Goal: Transaction & Acquisition: Purchase product/service

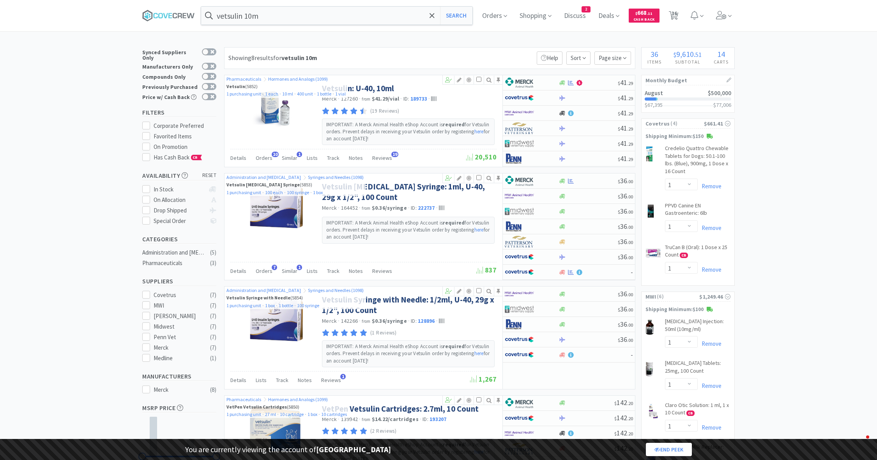
select select "1"
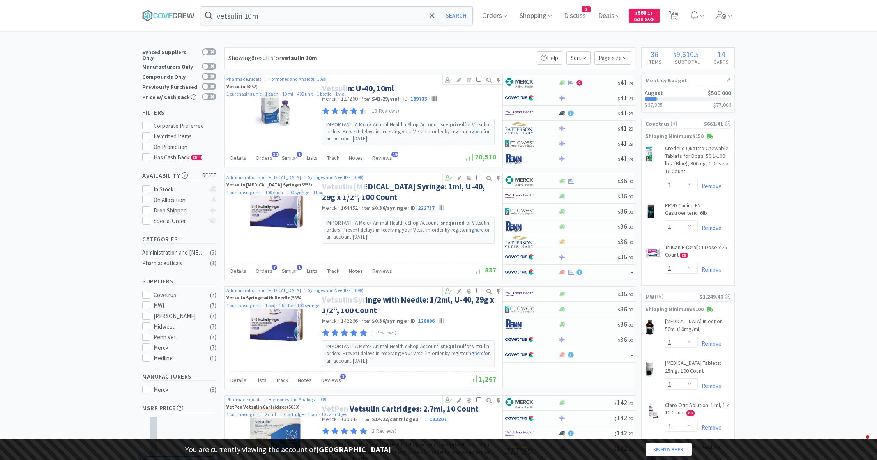
select select "1"
select select "4"
select select "1"
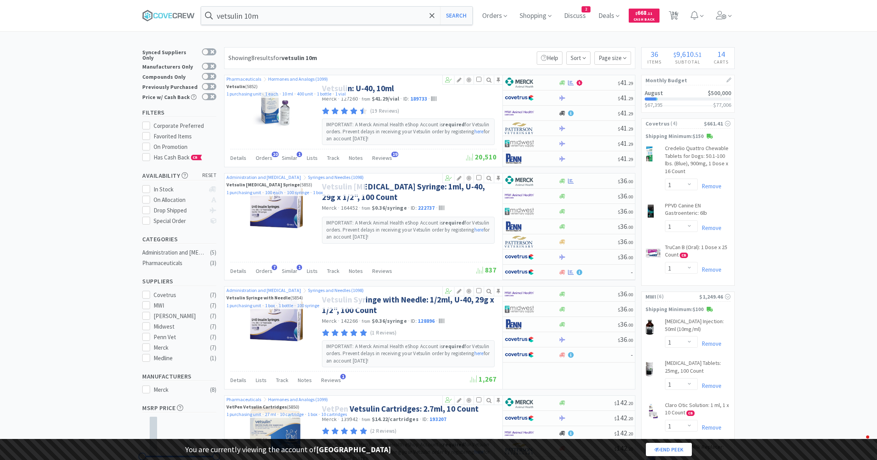
select select "1"
select select "2"
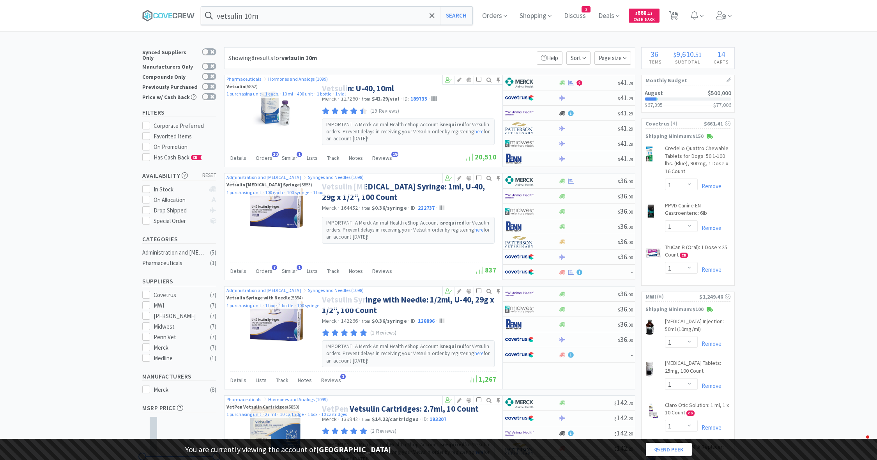
select select "1"
select select "5"
select select "2"
select select "1"
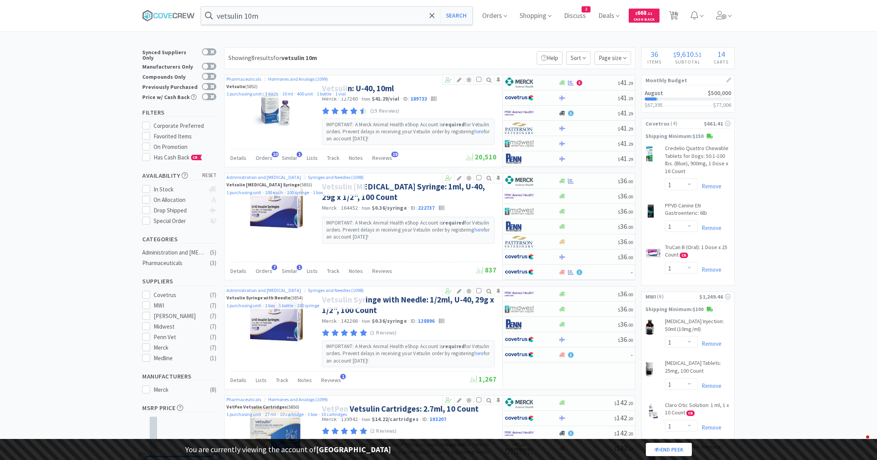
select select "1"
select select "2"
select select "1"
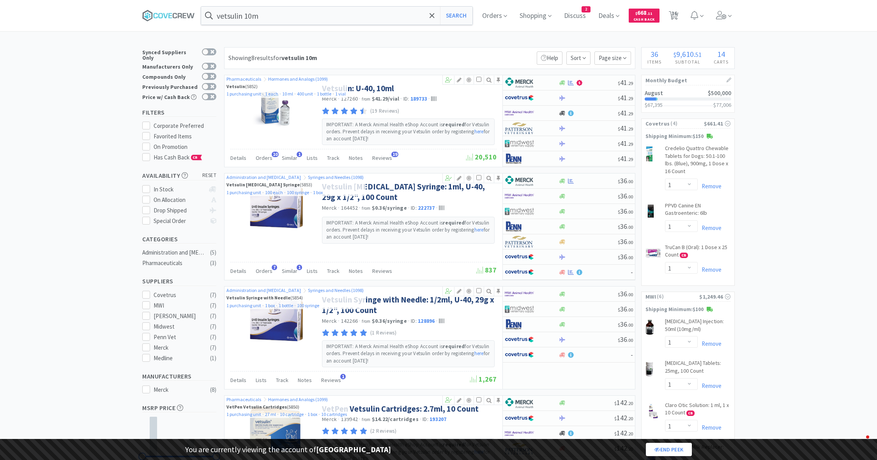
select select "1"
select select "2"
select select "1"
select select "3"
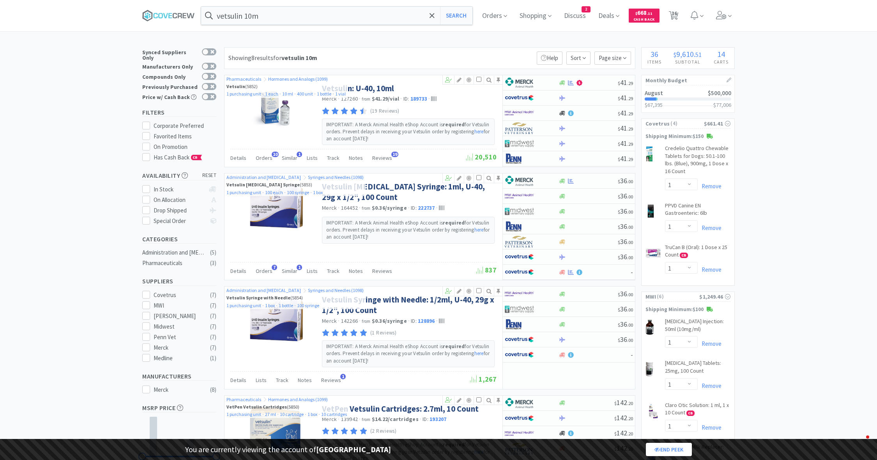
select select "1"
select select "2"
select select "1"
select select "5"
select select "2"
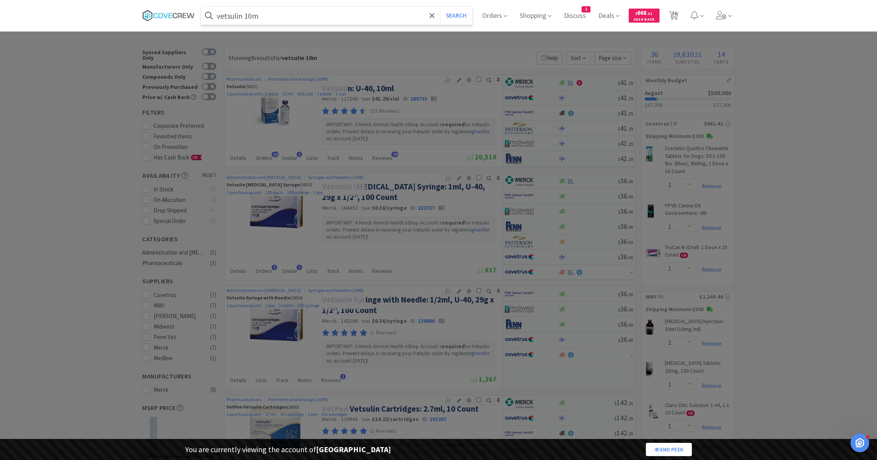
click at [291, 21] on input "vetsulin 10m" at bounding box center [336, 16] width 271 height 18
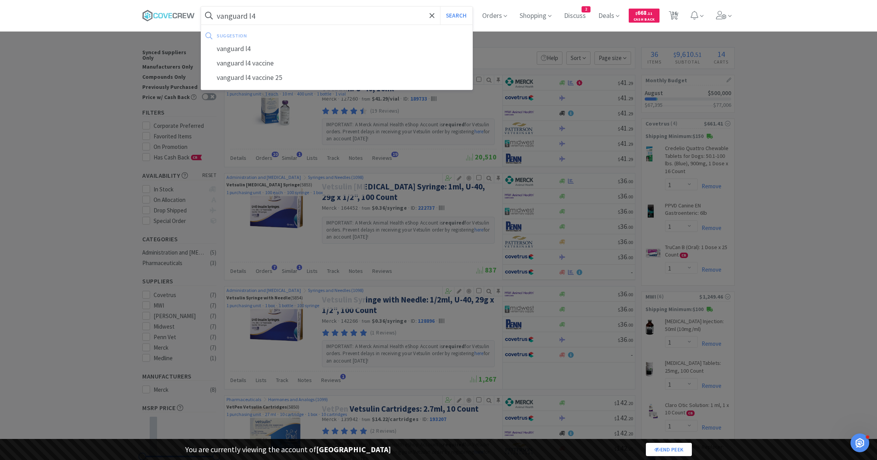
type input "vanguard l4"
click at [440, 7] on button "Search" at bounding box center [456, 16] width 32 height 18
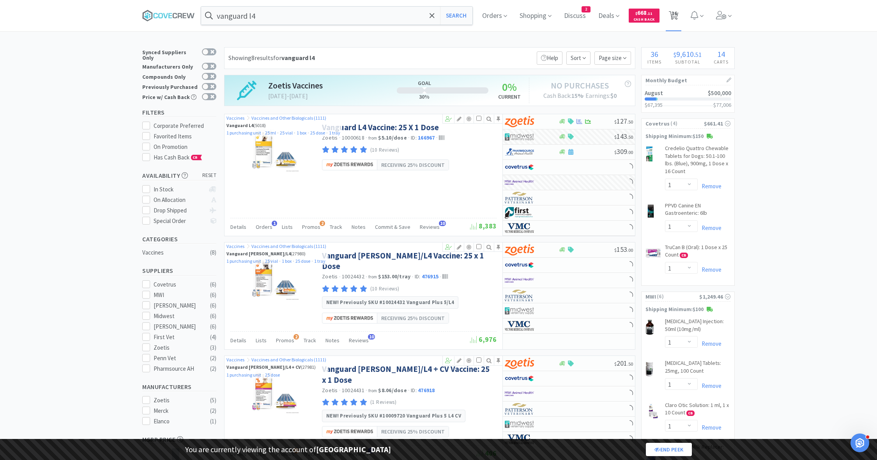
click at [668, 19] on span "36" at bounding box center [674, 15] width 16 height 31
select select "2"
select select "1"
select select "2"
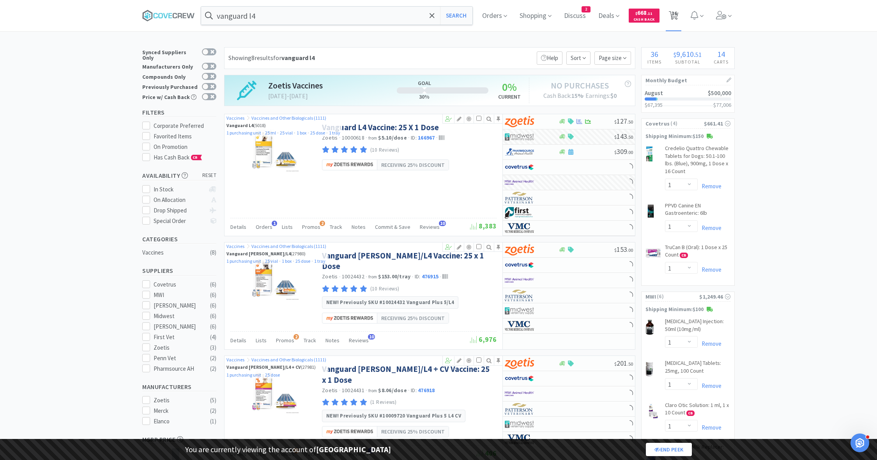
select select "1"
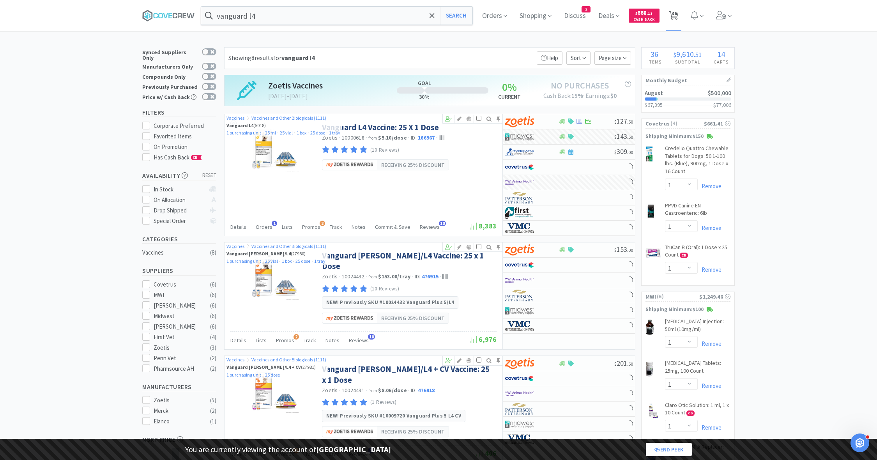
select select "1"
select select "4"
select select "1"
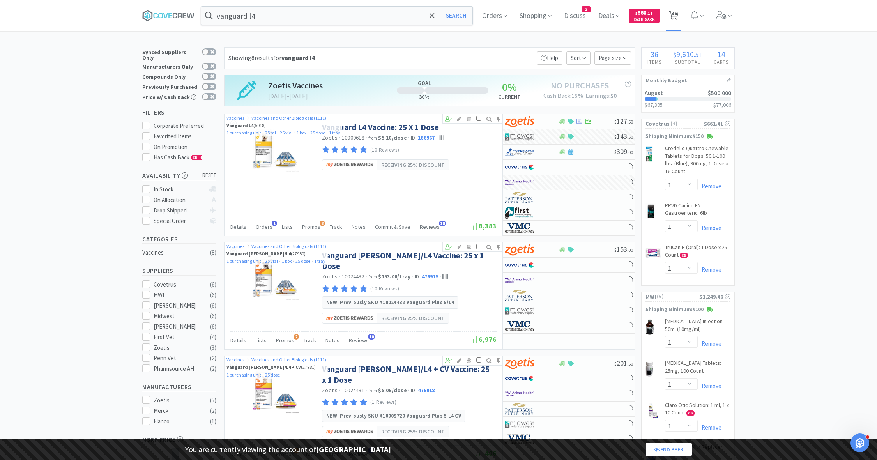
select select "1"
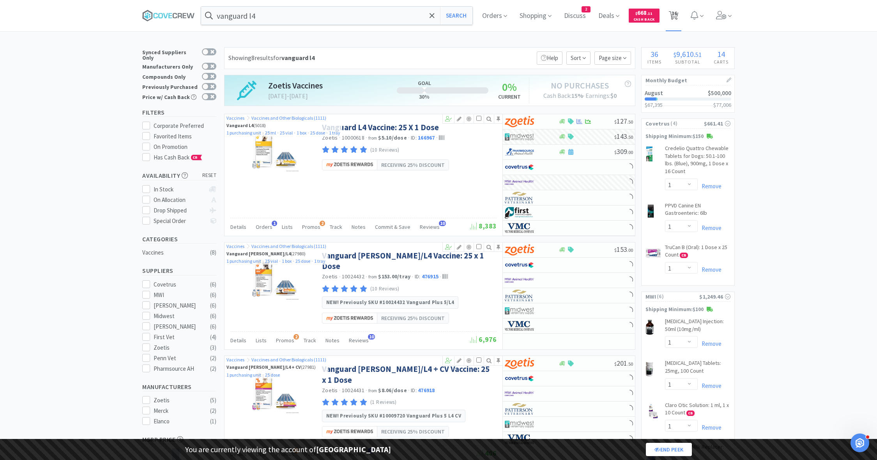
select select "2"
select select "1"
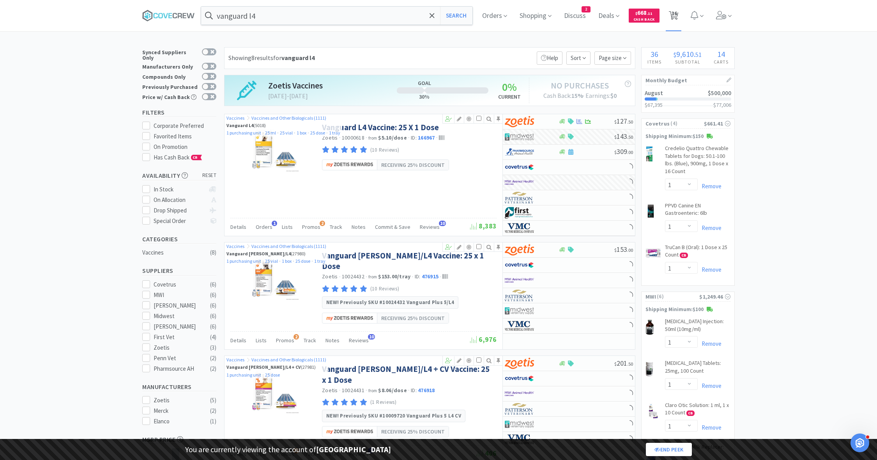
select select "1"
select select "5"
select select "2"
select select "1"
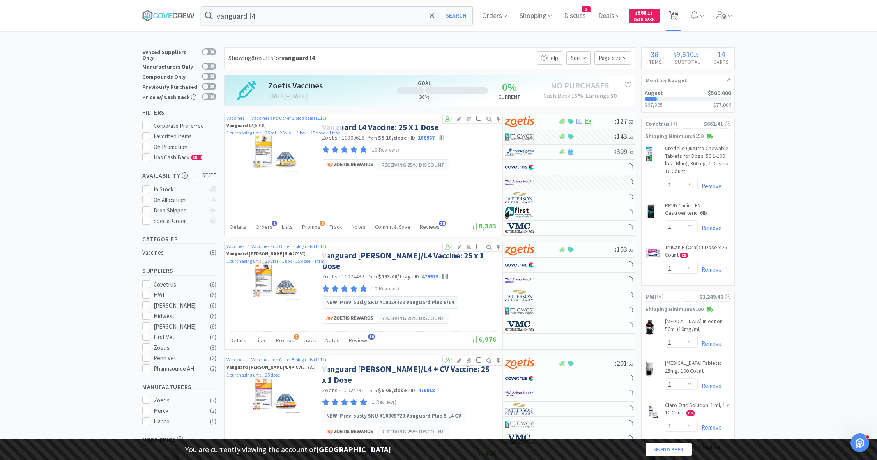
select select "1"
select select "2"
select select "1"
select select "3"
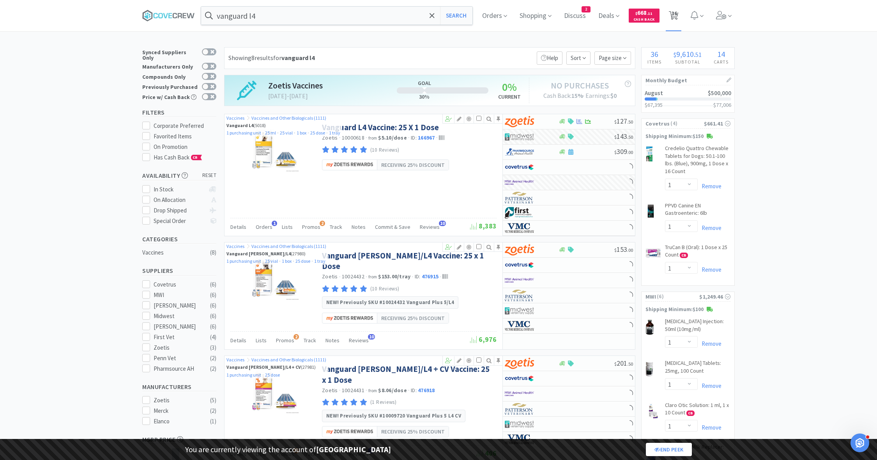
select select "5"
select select "2"
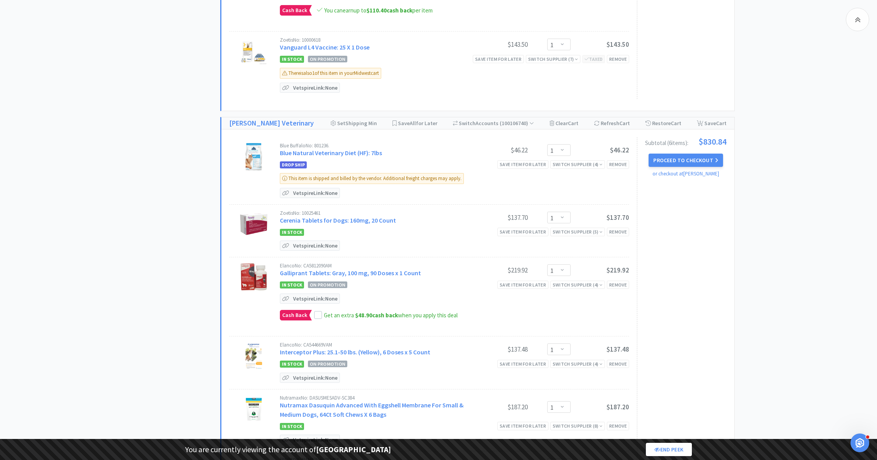
scroll to position [1205, 0]
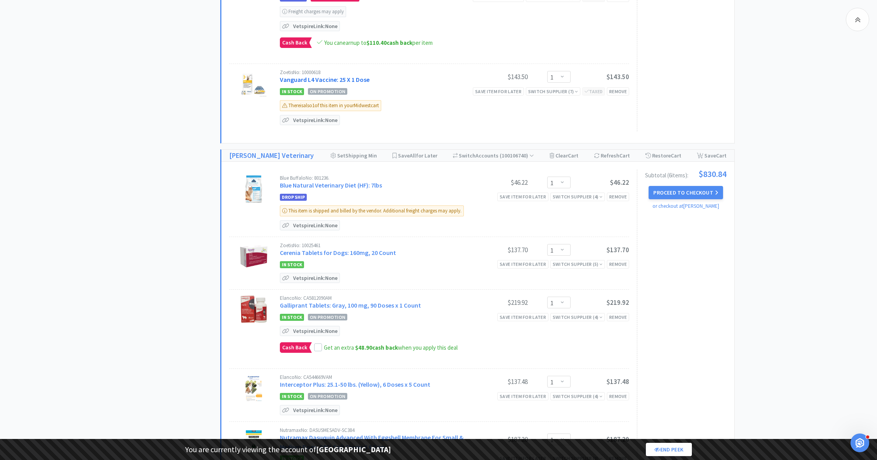
click at [325, 76] on link "Vanguard L4 Vaccine: 25 X 1 Dose" at bounding box center [325, 80] width 90 height 8
